Goal: Task Accomplishment & Management: Complete application form

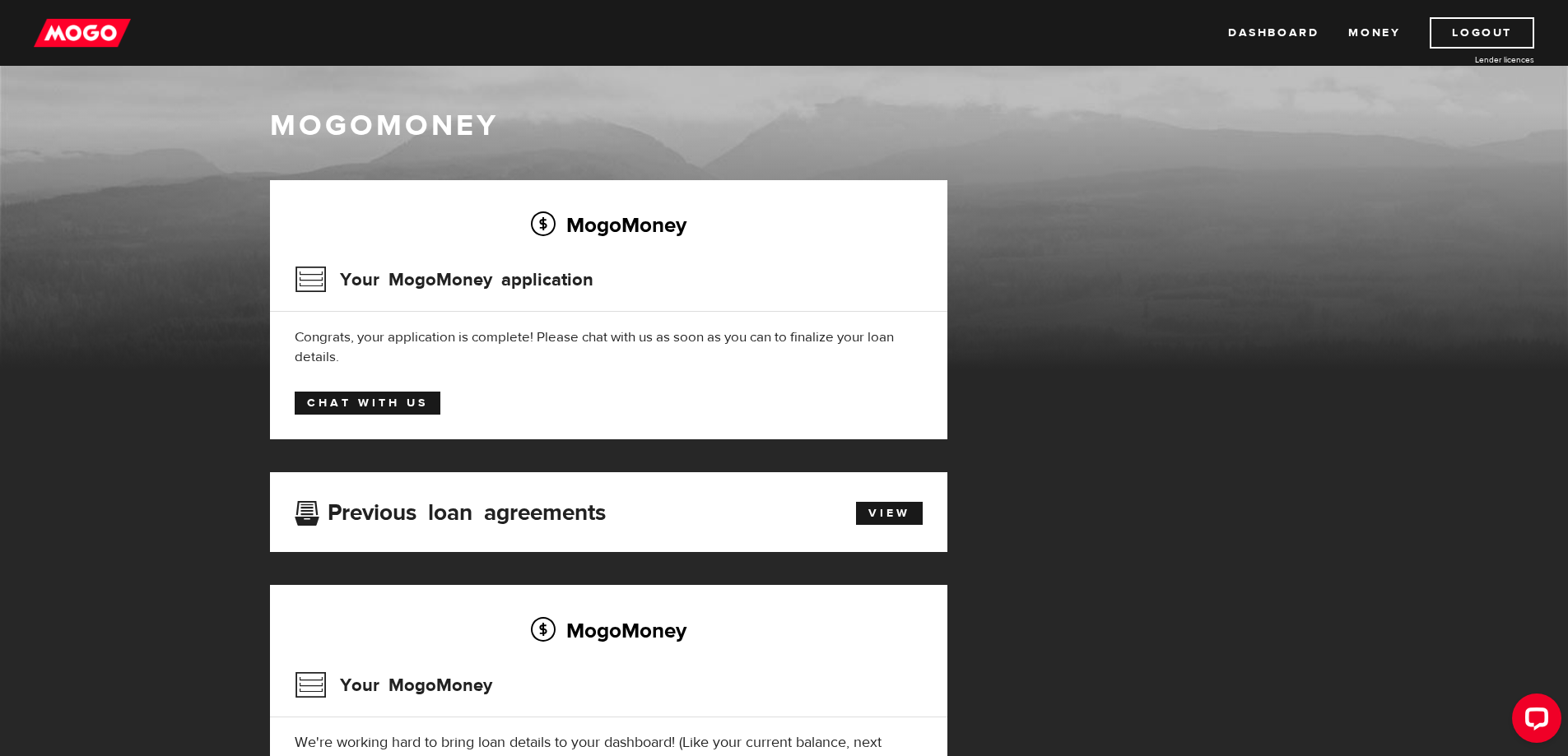
click at [408, 401] on link "Chat with us" at bounding box center [368, 402] width 146 height 23
click at [1282, 32] on link "Dashboard" at bounding box center [1273, 33] width 91 height 31
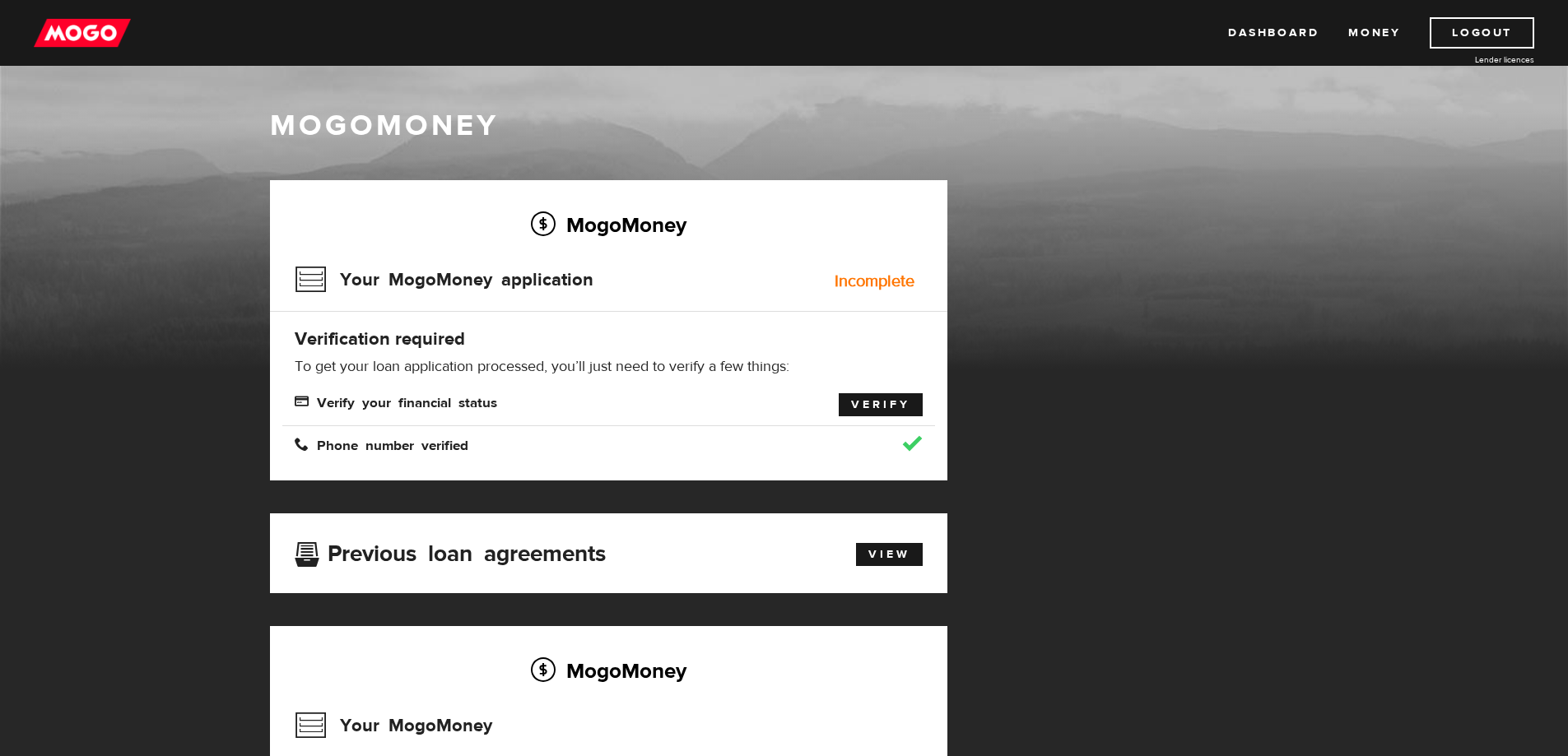
click at [887, 413] on link "Verify" at bounding box center [881, 404] width 84 height 23
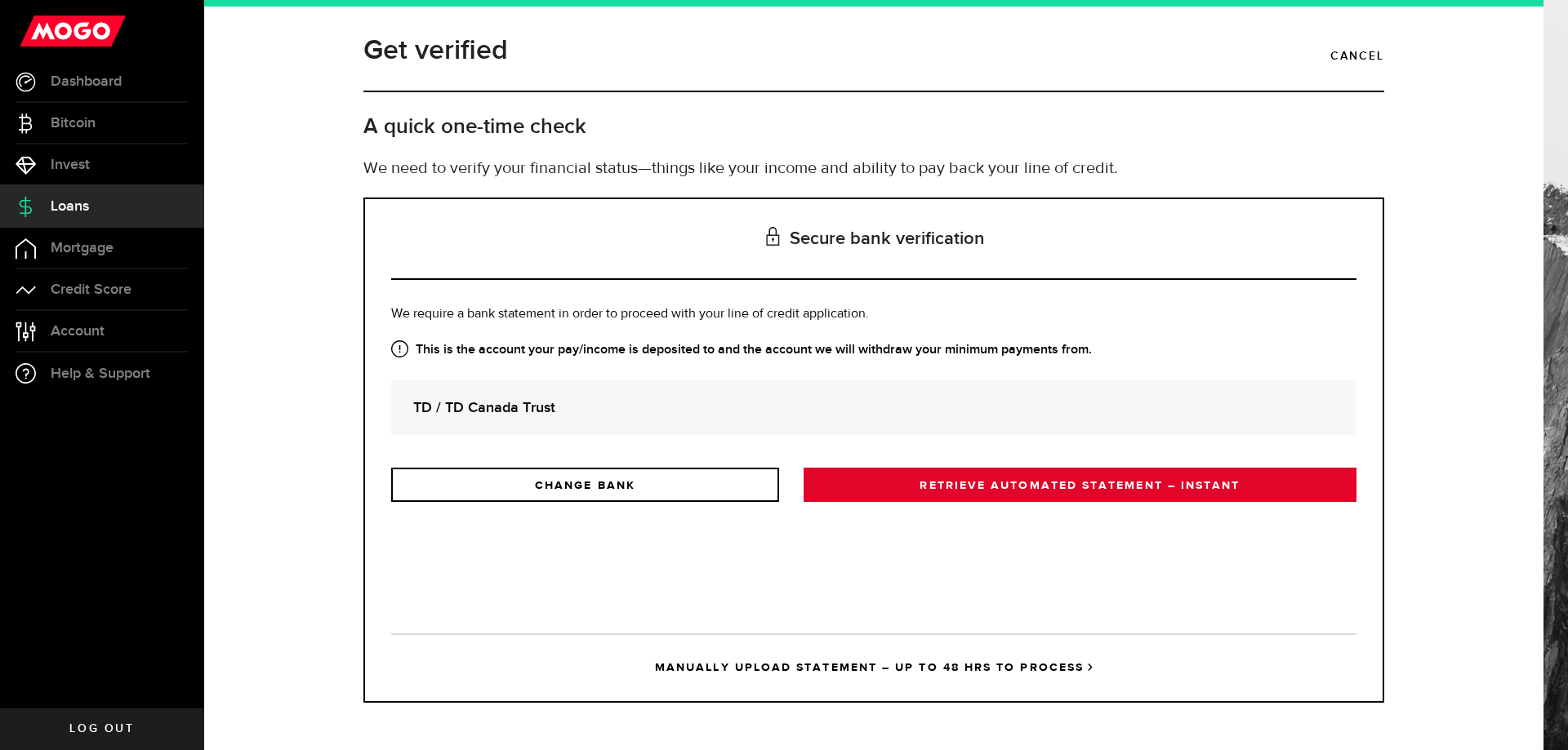
click at [916, 489] on link "RETRIEVE AUTOMATED STATEMENT – INSTANT" at bounding box center [1080, 485] width 553 height 34
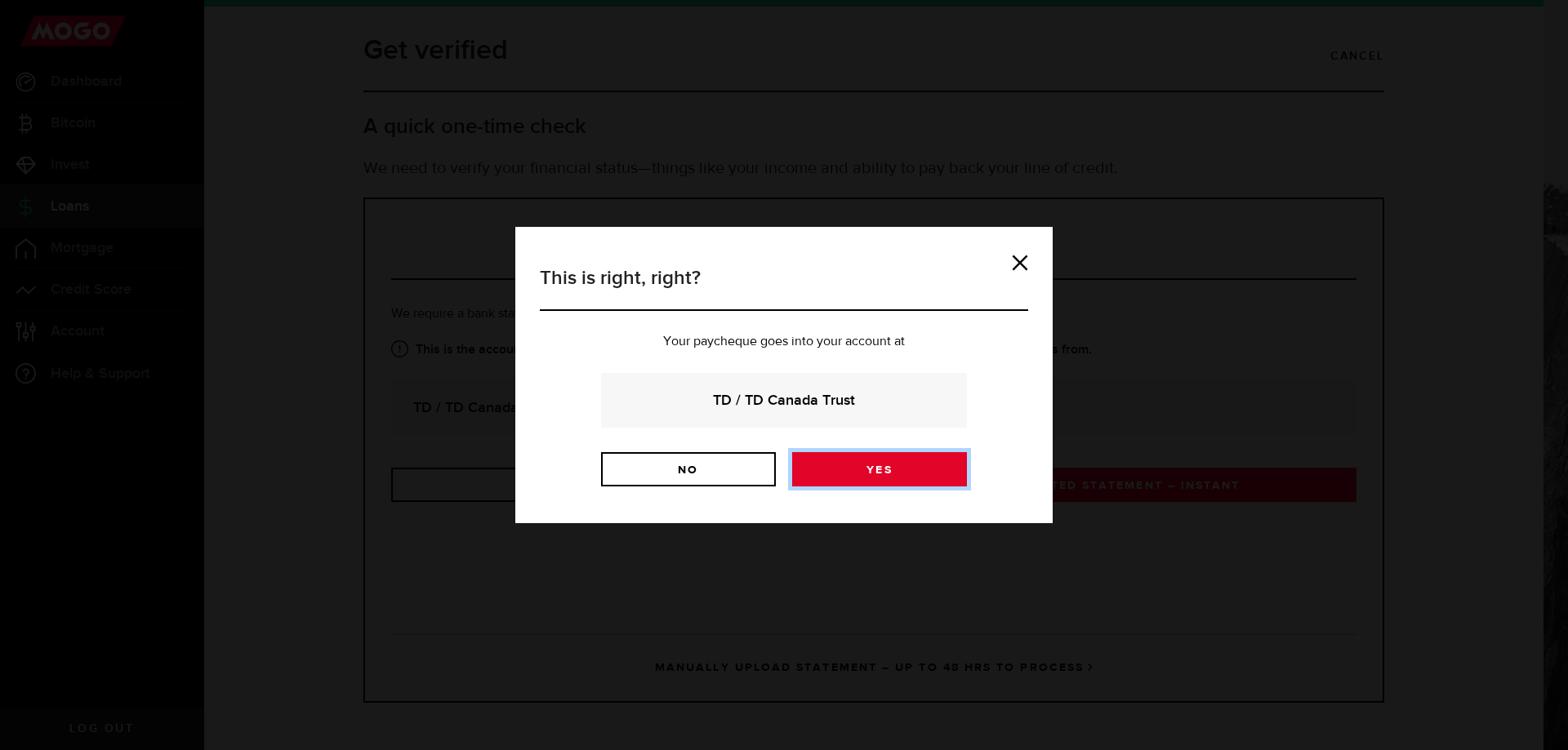
click at [919, 471] on link "Yes" at bounding box center [880, 469] width 175 height 34
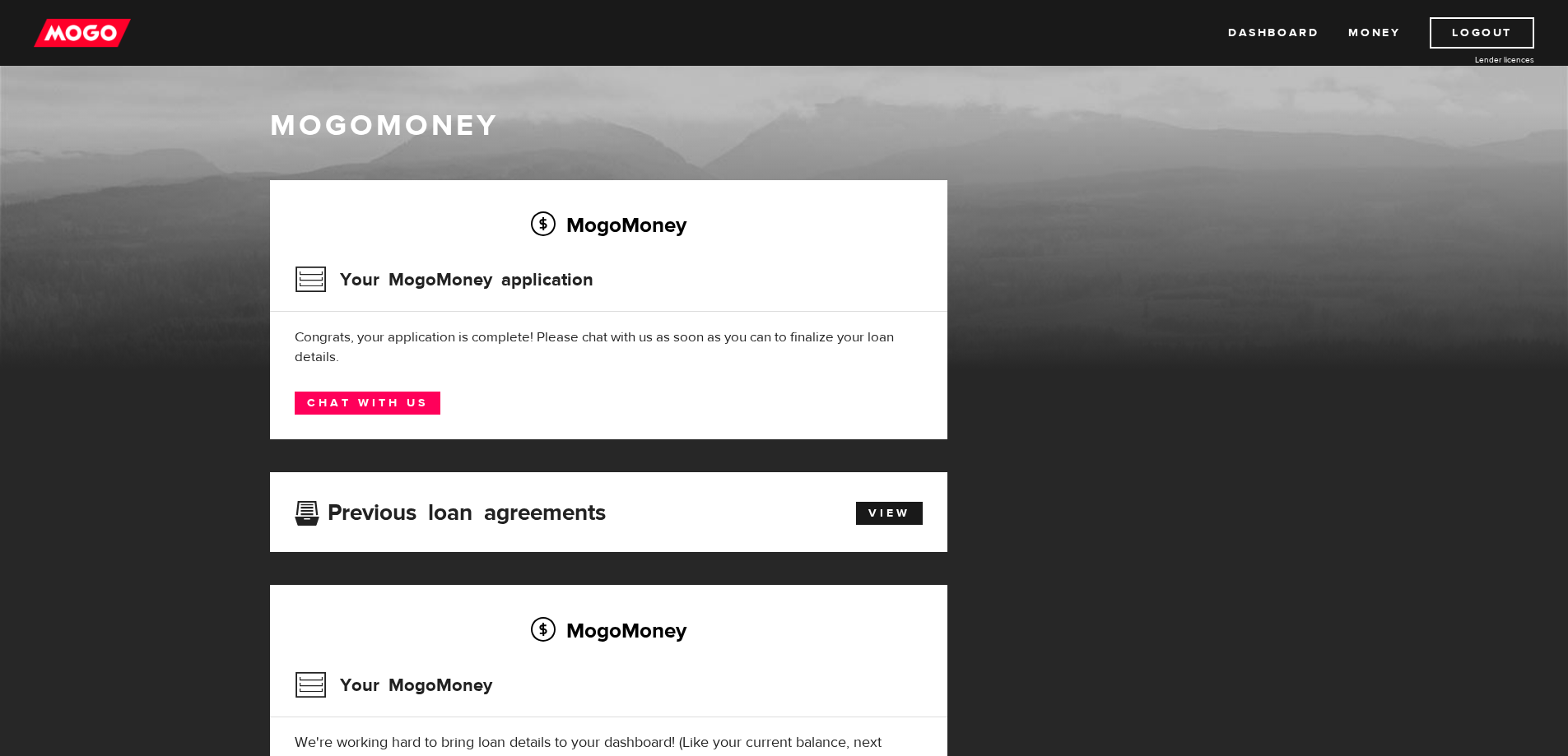
click at [567, 621] on h2 "MogoMoney" at bounding box center [608, 630] width 628 height 34
click at [1271, 34] on link "Dashboard" at bounding box center [1273, 33] width 91 height 31
click at [1265, 33] on link "Dashboard" at bounding box center [1273, 33] width 91 height 31
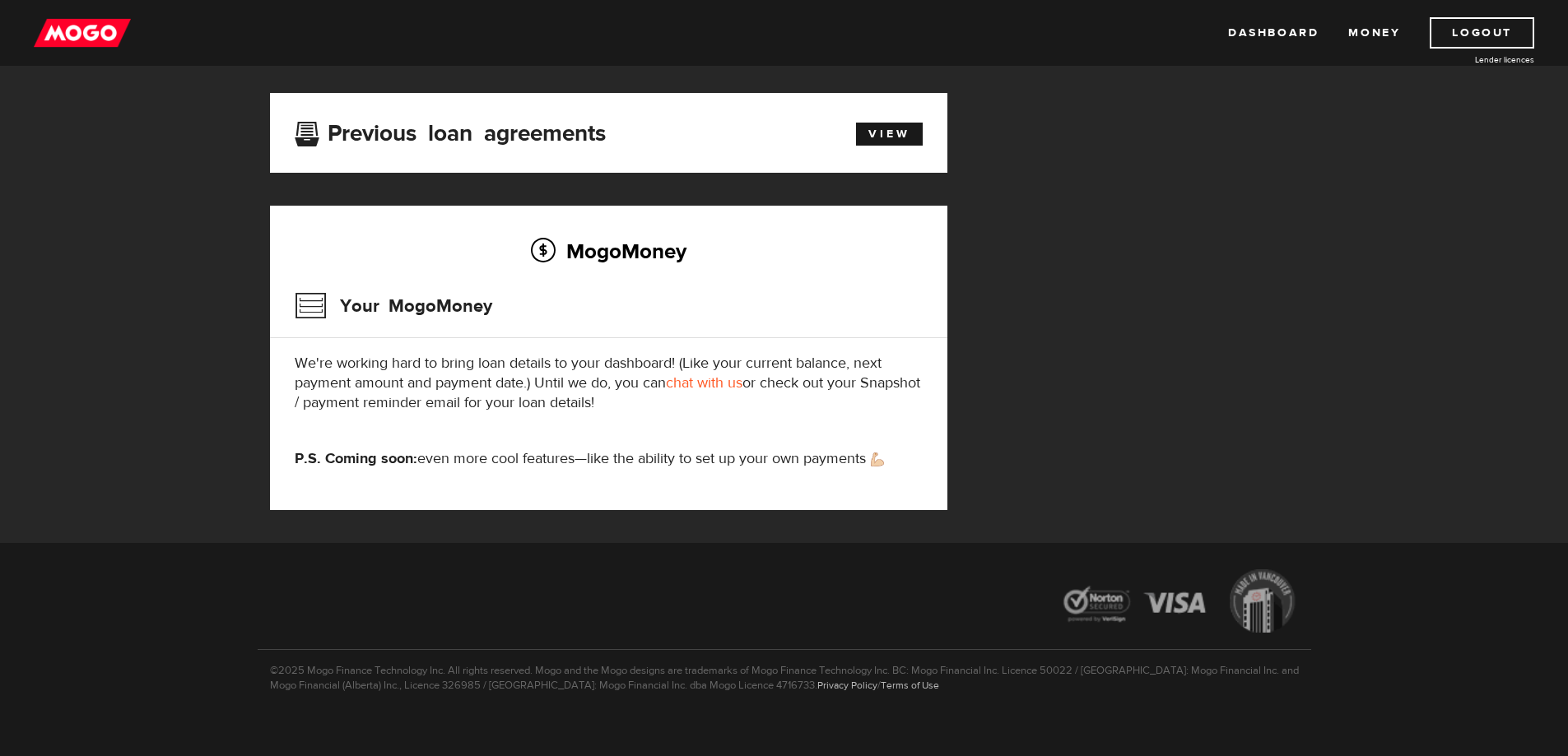
scroll to position [396, 0]
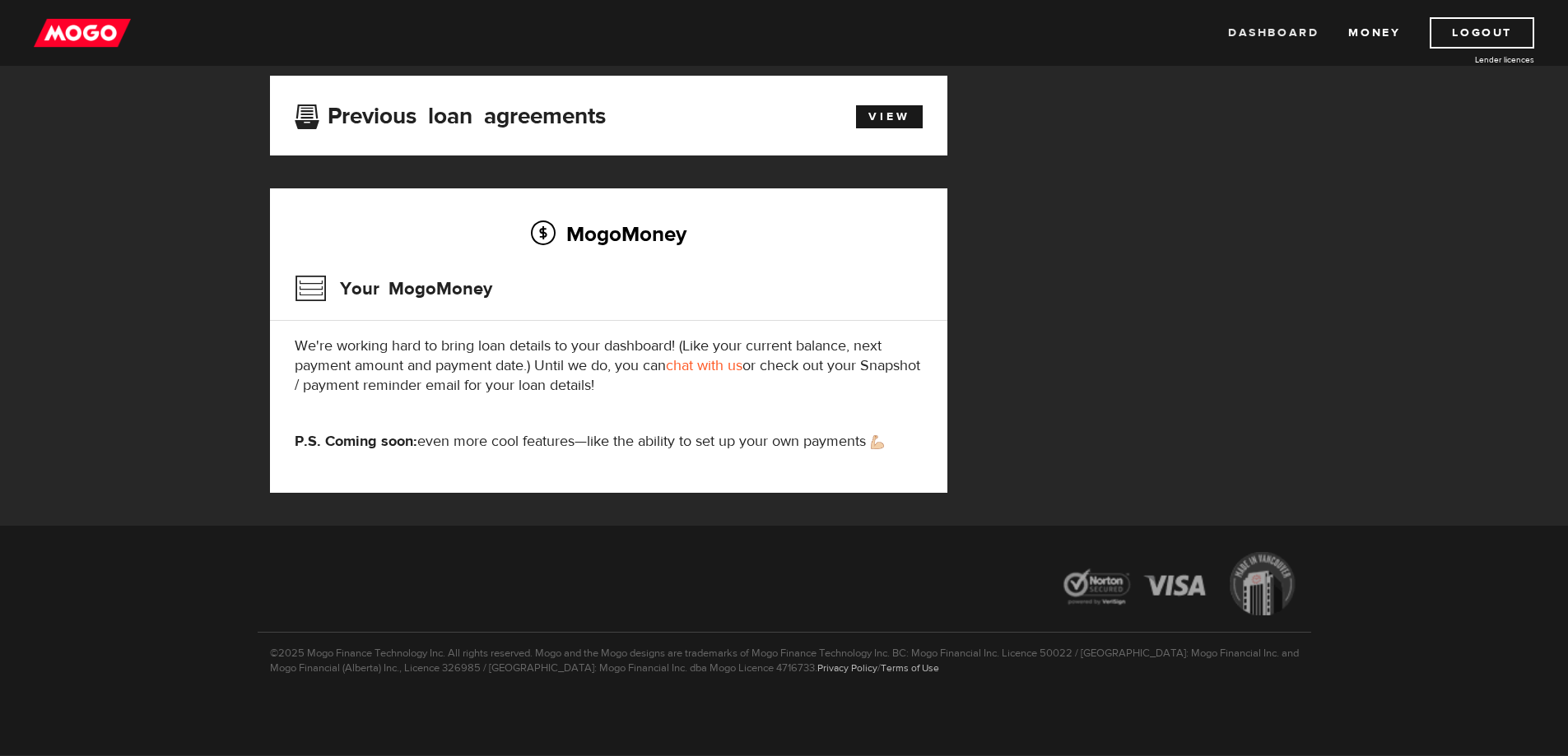
click at [1281, 32] on link "Dashboard" at bounding box center [1273, 33] width 91 height 31
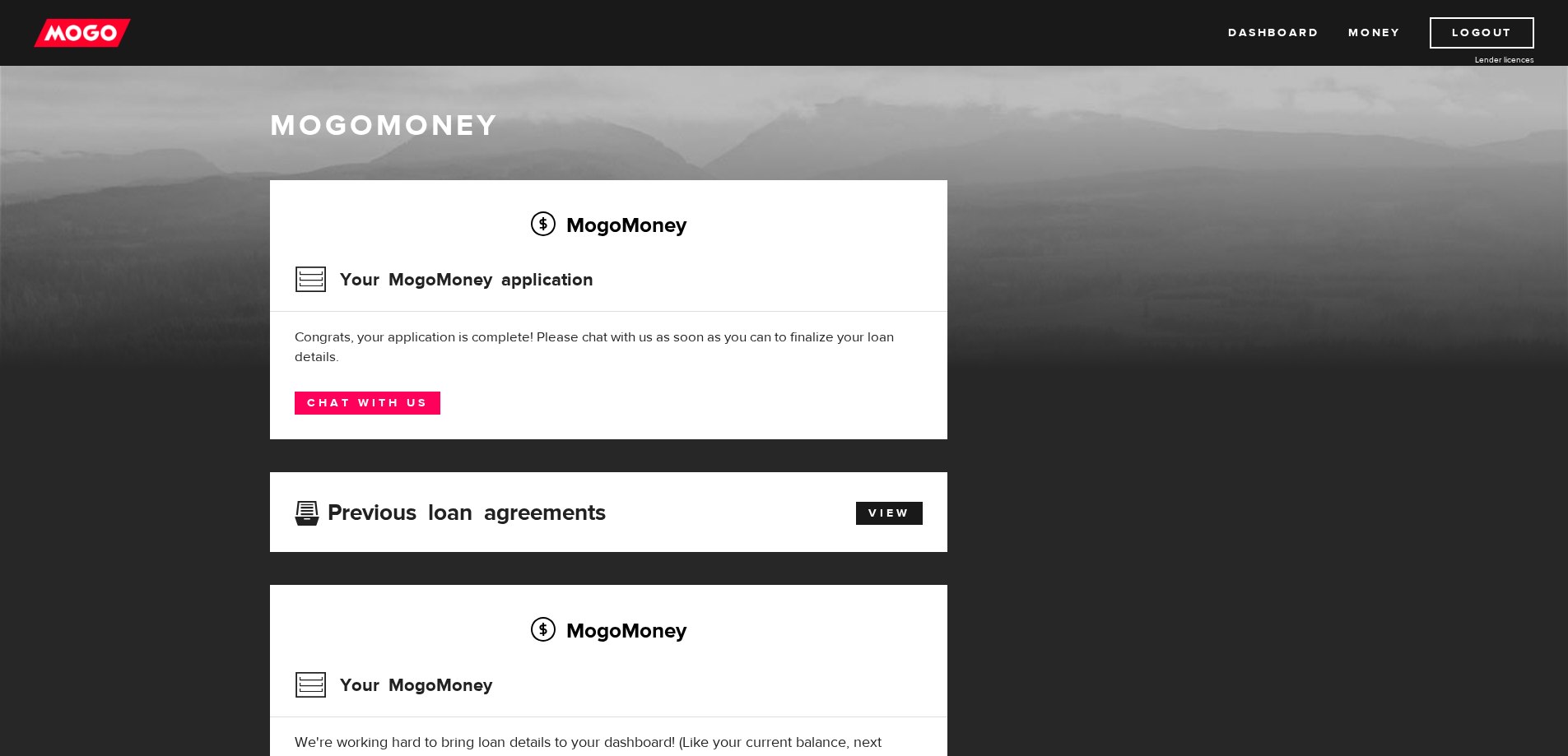
click at [1171, 168] on div "MogoMoney" at bounding box center [784, 238] width 1568 height 263
click at [1146, 569] on div "MogoMoney Your MogoMoney application Expired Your MogoMoney credit decision has…" at bounding box center [784, 551] width 1053 height 743
